Goal: Task Accomplishment & Management: Use online tool/utility

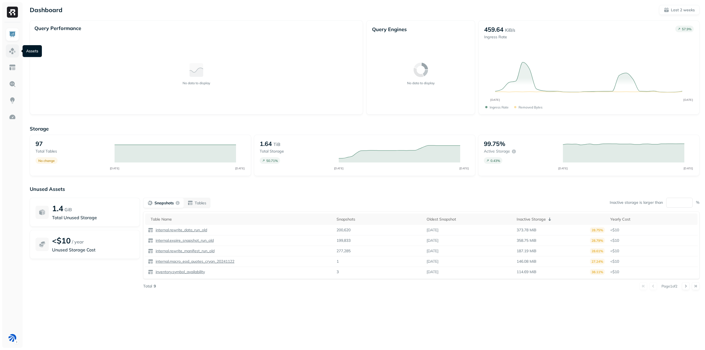
click at [6, 54] on link at bounding box center [12, 50] width 13 height 13
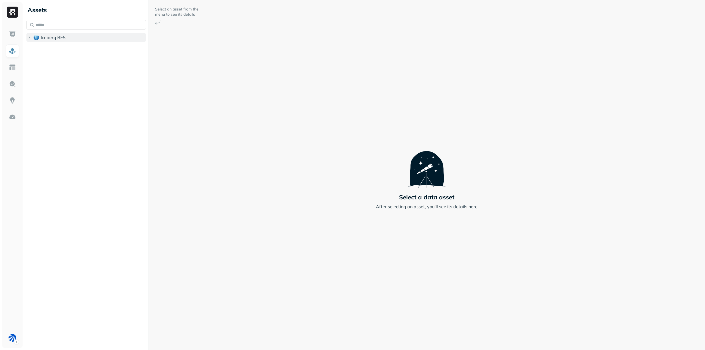
click at [43, 37] on span "Iceberg REST" at bounding box center [55, 38] width 28 height 6
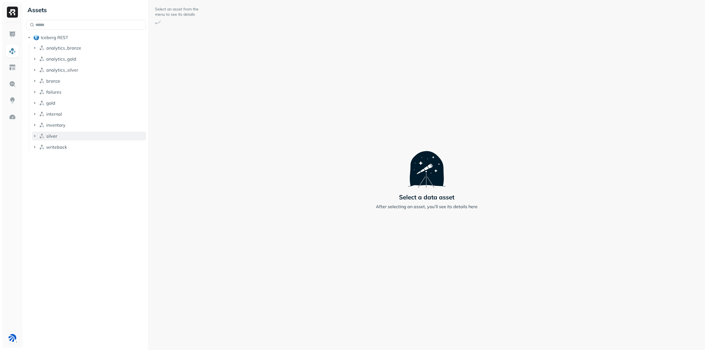
click at [59, 136] on button "silver" at bounding box center [89, 136] width 114 height 9
click at [63, 145] on p "( 4 )" at bounding box center [62, 147] width 6 height 6
click at [64, 69] on span "analytics_silver" at bounding box center [62, 70] width 32 height 6
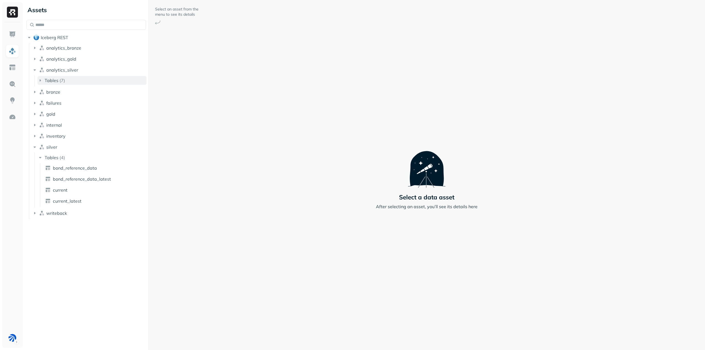
click at [62, 80] on p "( 7 )" at bounding box center [62, 81] width 6 height 6
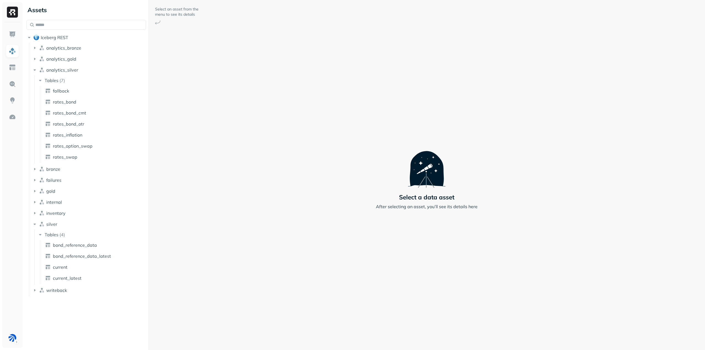
click at [72, 151] on ul "fallback rates_bond rates_bond_cmt rates_bond_otr rates_inflation rates_option_…" at bounding box center [93, 124] width 107 height 77
click at [72, 156] on span "rates_swap" at bounding box center [65, 157] width 25 height 6
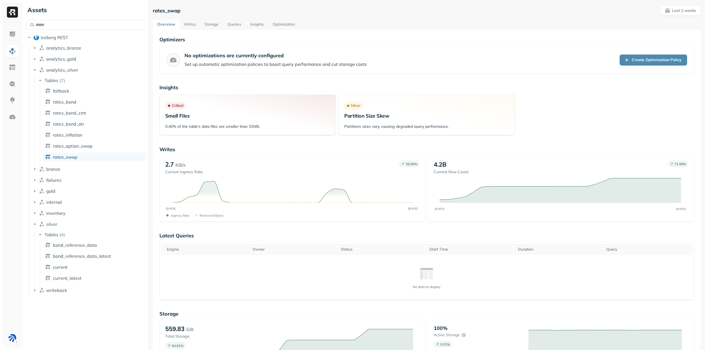
click at [215, 23] on link "Storage" at bounding box center [211, 25] width 23 height 10
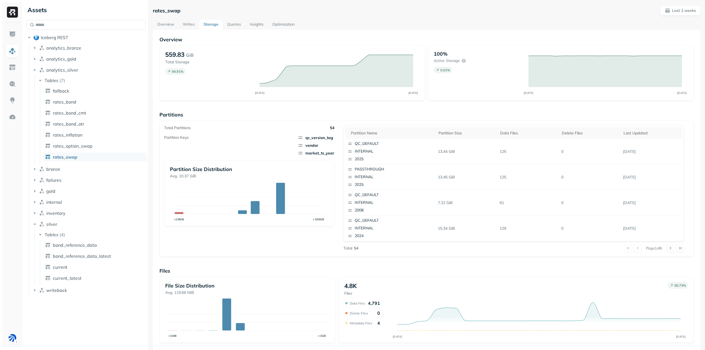
click at [340, 117] on p "Partitions" at bounding box center [426, 115] width 535 height 6
click at [61, 147] on span "rates_option_swap" at bounding box center [73, 146] width 40 height 6
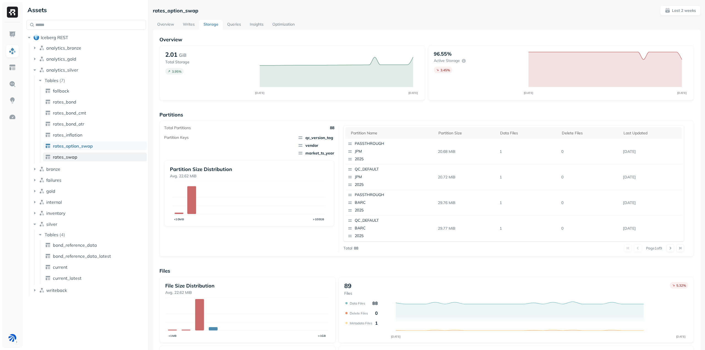
click at [63, 159] on span "rates_swap" at bounding box center [65, 157] width 25 height 6
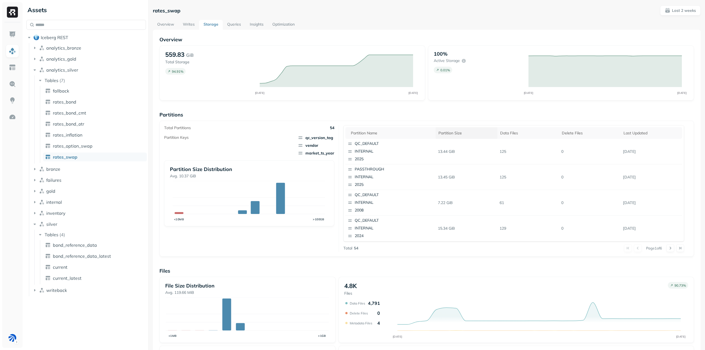
click at [449, 134] on div "Partition size" at bounding box center [466, 133] width 56 height 5
click at [456, 132] on div "Partition size" at bounding box center [466, 133] width 56 height 7
click at [455, 132] on div "Partition size" at bounding box center [466, 133] width 56 height 7
drag, startPoint x: 700, startPoint y: 14, endPoint x: 689, endPoint y: 12, distance: 10.9
click at [700, 14] on div "rates_swap Last 2 weeks Overview Writes Storage Queries Insights Optimization O…" at bounding box center [426, 175] width 557 height 350
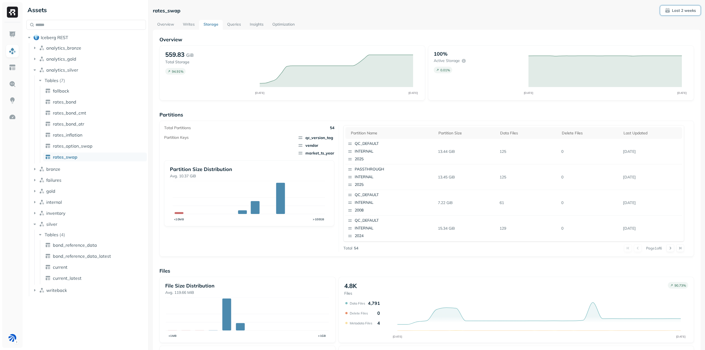
click at [689, 12] on p "Last 2 weeks" at bounding box center [684, 10] width 24 height 5
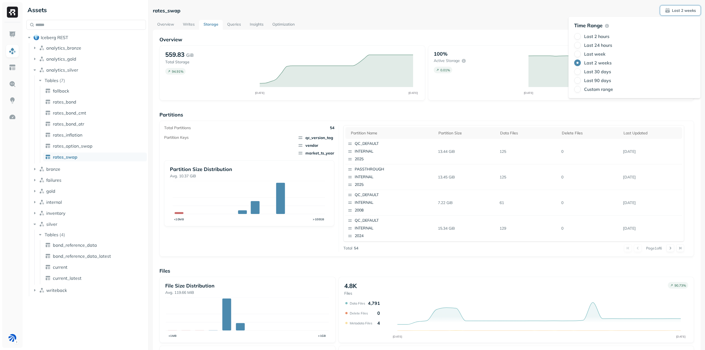
click at [598, 73] on label "Last 30 days" at bounding box center [597, 72] width 27 height 6
click at [581, 73] on button "Last 30 days" at bounding box center [577, 71] width 7 height 7
click at [486, 26] on div "Overview Writes Storage Queries Insights Optimization" at bounding box center [427, 25] width 548 height 10
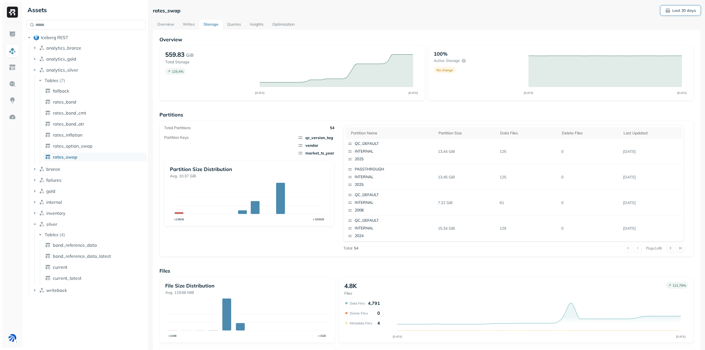
click at [684, 11] on p "Last 30 days" at bounding box center [684, 10] width 24 height 5
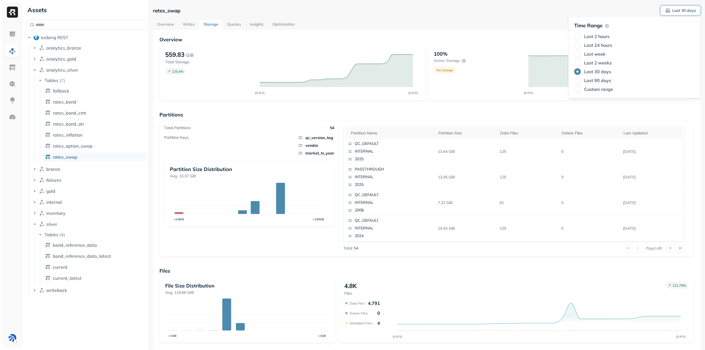
click at [594, 64] on label "Last 2 weeks" at bounding box center [598, 63] width 28 height 6
click at [581, 64] on button "Last 2 weeks" at bounding box center [577, 62] width 7 height 7
click at [419, 22] on div "Overview Writes Storage Queries Insights Optimization" at bounding box center [427, 25] width 548 height 10
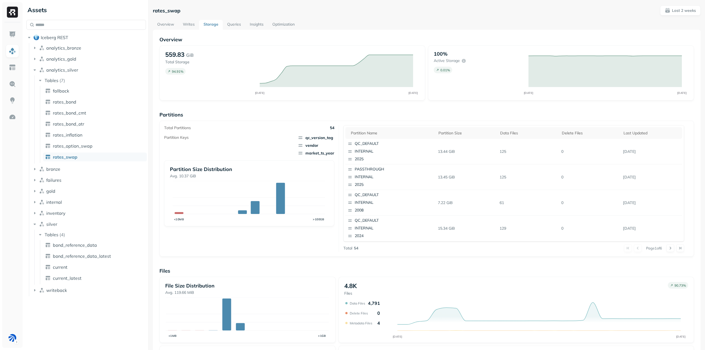
click at [340, 226] on div "Total Partitions 54 Partition Keys qc_version_tag vendor market_ts_year Partiti…" at bounding box center [426, 188] width 525 height 127
click at [174, 237] on div "Total Partitions 54 Partition Keys qc_version_tag vendor market_ts_year Partiti…" at bounding box center [251, 188] width 175 height 127
click at [16, 346] on div at bounding box center [12, 185] width 20 height 326
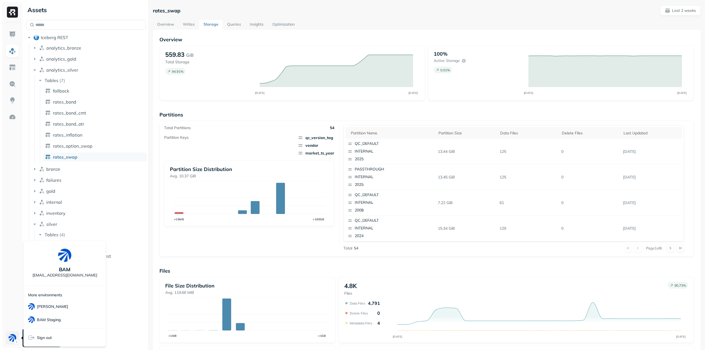
click at [16, 343] on html "Assets Iceberg REST analytics_bronze analytics_gold analytics_silver Tables ( 7…" at bounding box center [352, 175] width 705 height 350
click at [134, 317] on html "Assets Iceberg REST analytics_bronze analytics_gold analytics_silver Tables ( 7…" at bounding box center [352, 175] width 705 height 350
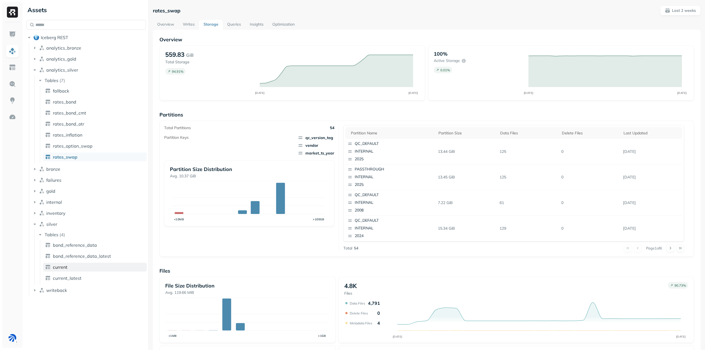
click at [79, 265] on link "current" at bounding box center [95, 267] width 104 height 9
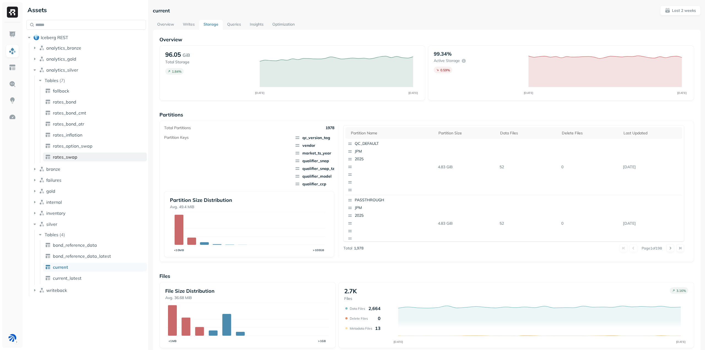
click at [65, 157] on span "rates_swap" at bounding box center [65, 157] width 25 height 6
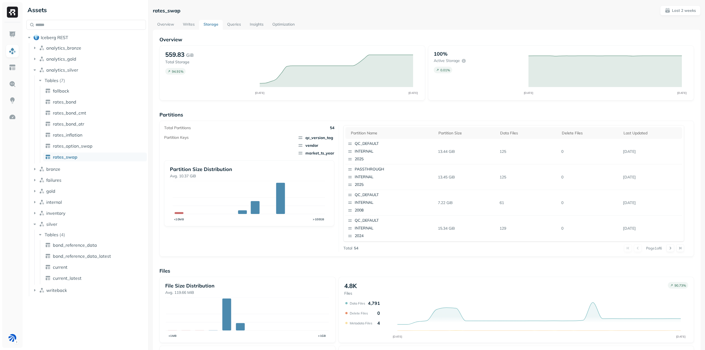
scroll to position [71, 0]
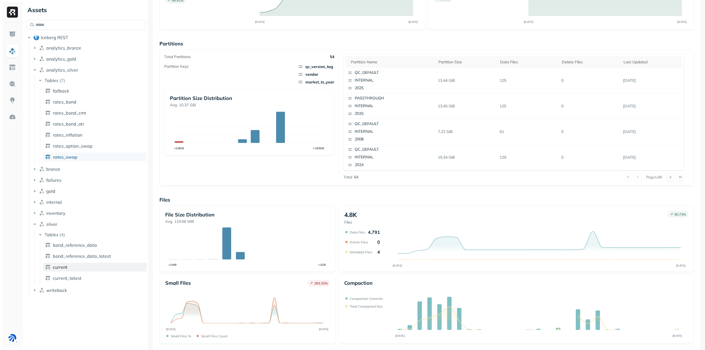
click at [105, 264] on link "current" at bounding box center [95, 267] width 104 height 9
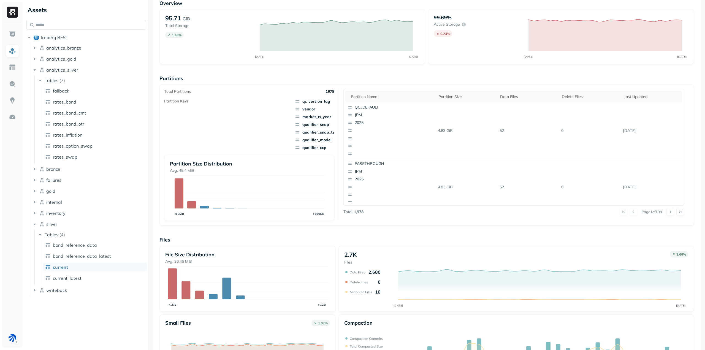
scroll to position [76, 0]
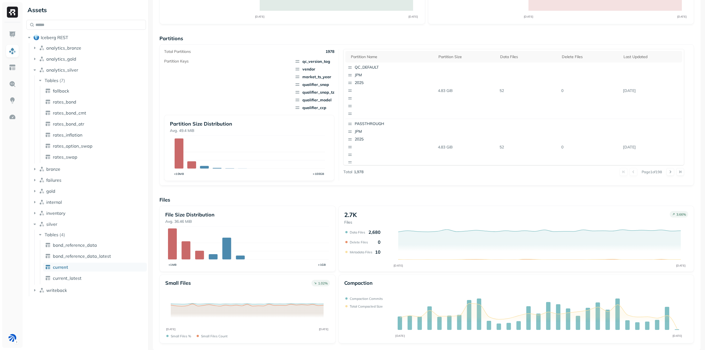
drag, startPoint x: 440, startPoint y: 185, endPoint x: 450, endPoint y: 178, distance: 11.4
click at [446, 181] on div "Total Partitions 1978 Partition Keys qc_version_tag vendor market_ts_year quali…" at bounding box center [426, 114] width 535 height 141
click at [359, 187] on div "Overview 95.9 GiB Total Storage 1.68 % SEP 22 OCT 06 99.49% Active storage 0.44…" at bounding box center [426, 151] width 535 height 383
click at [364, 186] on div "Overview 95.9 GiB Total Storage 1.68 % SEP 22 OCT 06 99.49% Active storage 0.44…" at bounding box center [426, 151] width 535 height 383
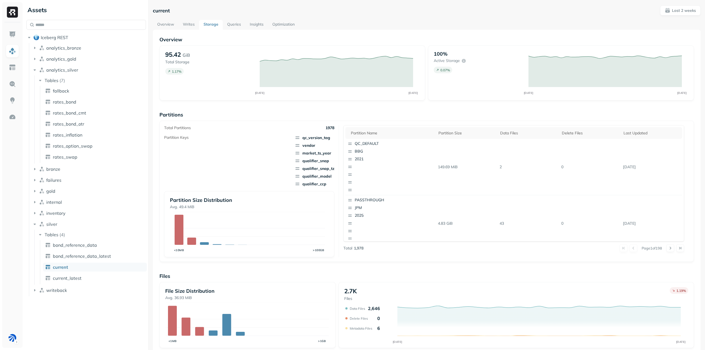
click at [193, 29] on link "Writes" at bounding box center [188, 25] width 21 height 10
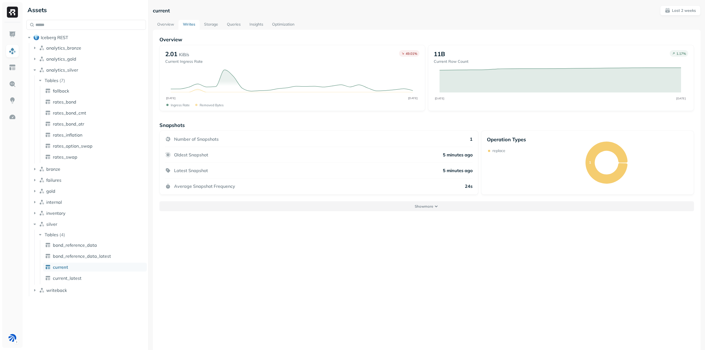
click at [420, 210] on button "Show more" at bounding box center [426, 206] width 535 height 10
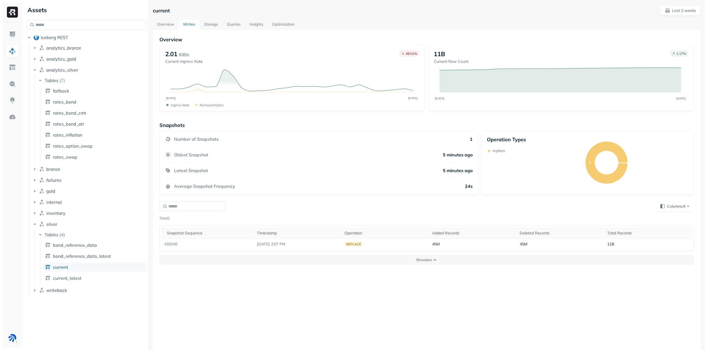
click at [174, 23] on link "Overview" at bounding box center [166, 25] width 26 height 10
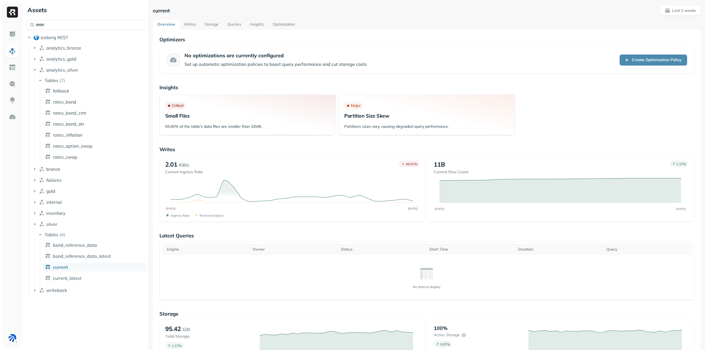
click at [289, 23] on link "Optimization" at bounding box center [283, 25] width 31 height 10
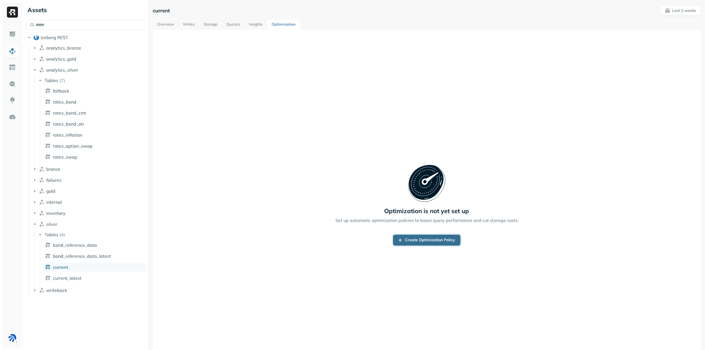
click at [409, 244] on link "Create Optimization Policy" at bounding box center [426, 240] width 67 height 11
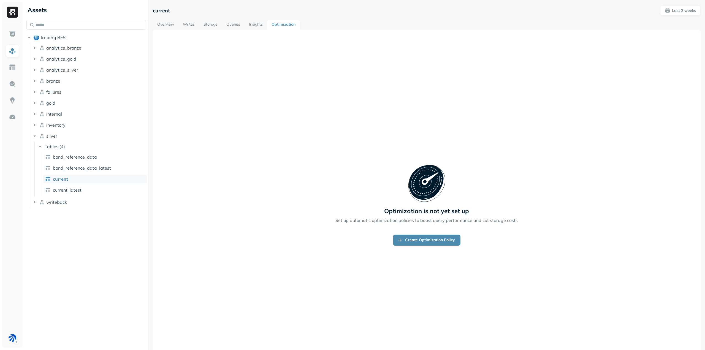
click at [163, 25] on link "Overview" at bounding box center [166, 25] width 26 height 10
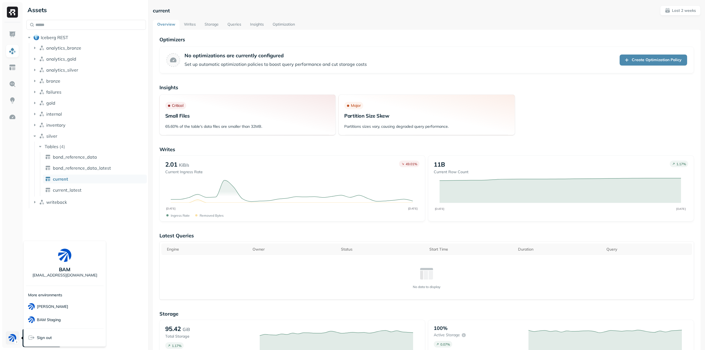
click at [15, 338] on html "Assets Iceberg REST analytics_bronze analytics_gold analytics_silver bronze fai…" at bounding box center [352, 175] width 705 height 350
click at [60, 308] on div "BAM Dev" at bounding box center [65, 306] width 78 height 13
